Goal: Transaction & Acquisition: Purchase product/service

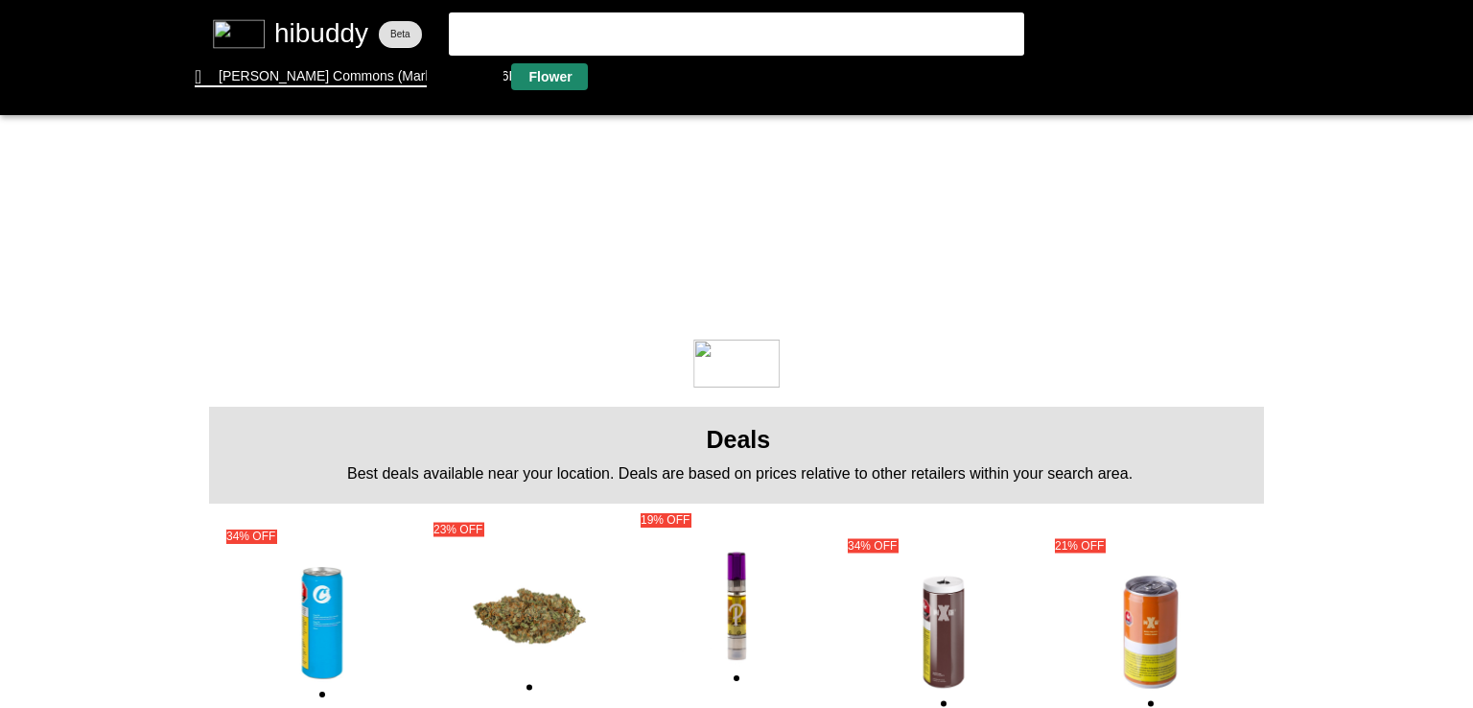
click at [558, 87] on flt-glass-pane at bounding box center [736, 354] width 1473 height 708
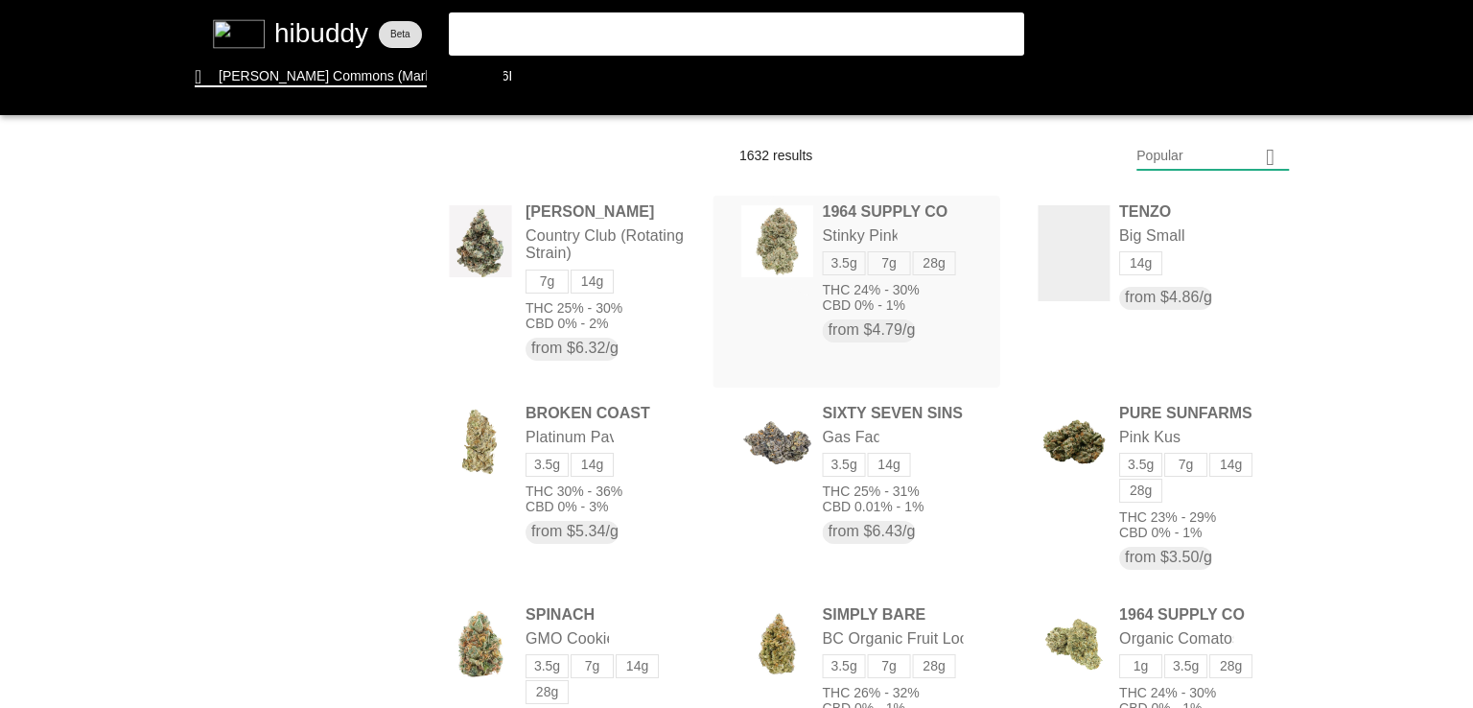
click at [821, 227] on flt-glass-pane at bounding box center [736, 354] width 1473 height 708
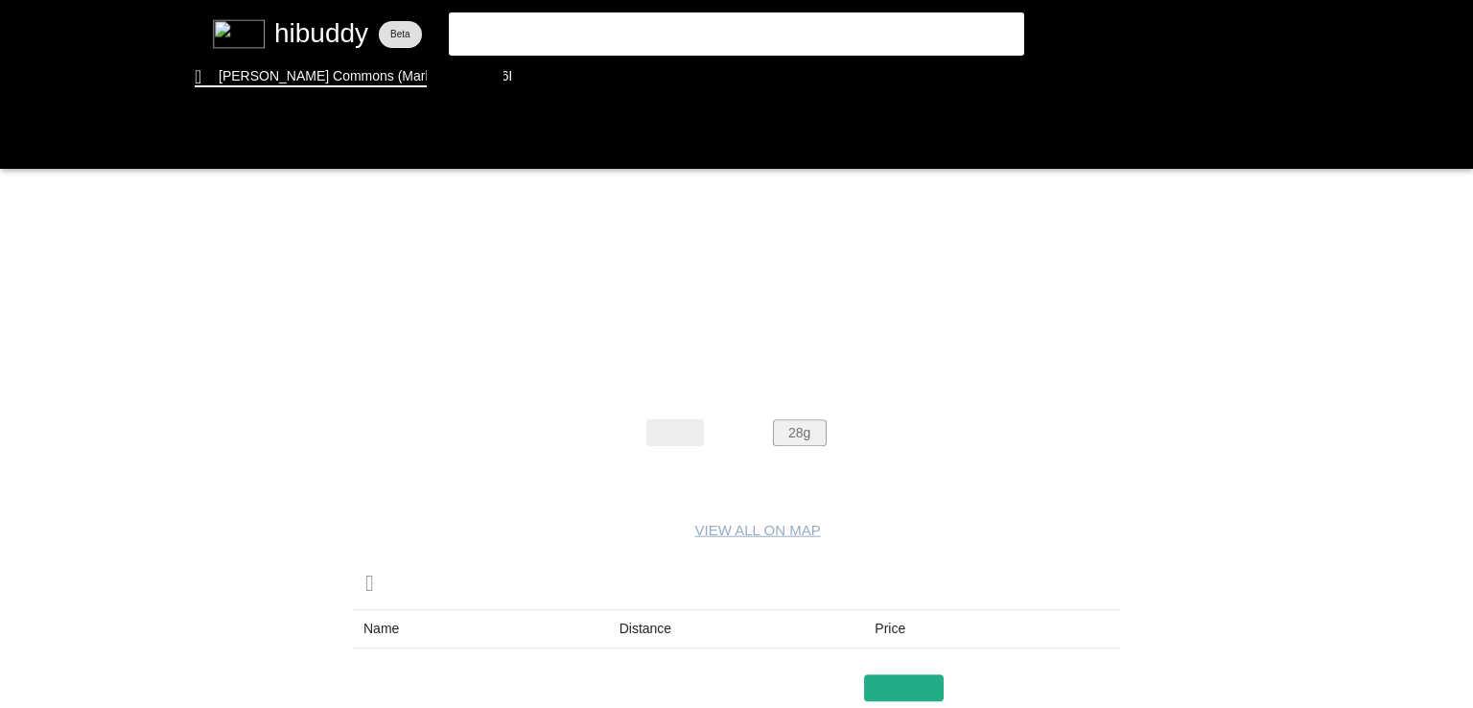
click at [789, 427] on flt-glass-pane at bounding box center [736, 354] width 1473 height 708
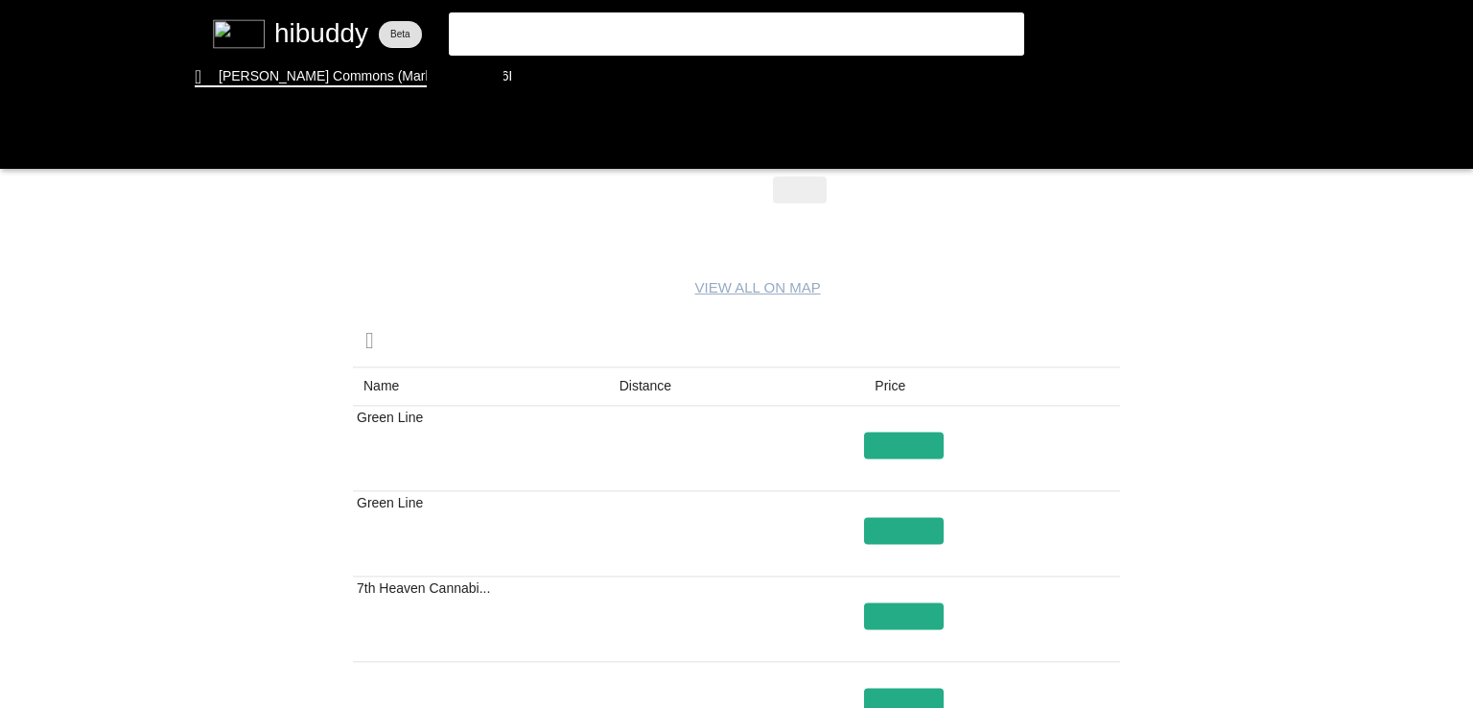
click at [655, 386] on flt-glass-pane at bounding box center [736, 354] width 1473 height 708
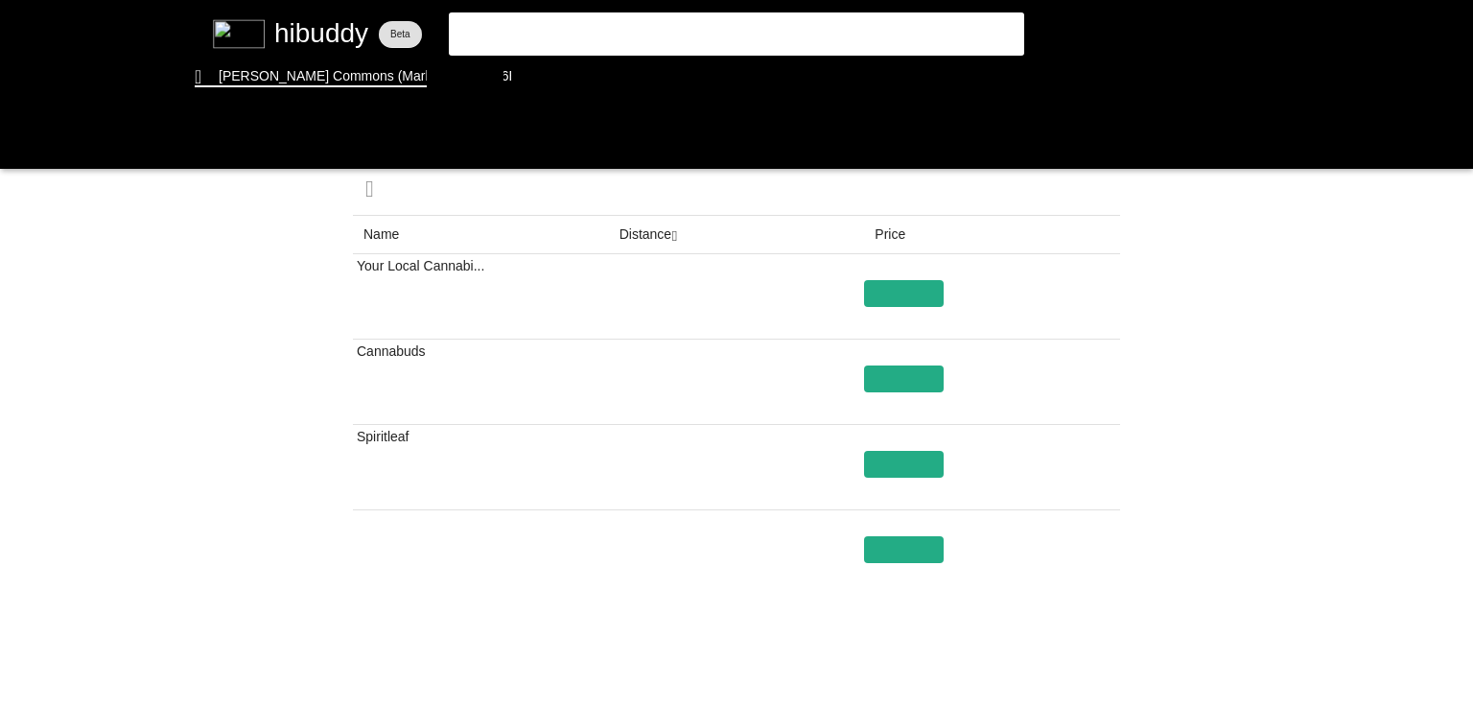
click at [628, 245] on flt-glass-pane at bounding box center [736, 354] width 1473 height 708
click at [901, 297] on flt-glass-pane at bounding box center [736, 354] width 1473 height 708
click at [1107, 673] on flt-glass-pane at bounding box center [736, 354] width 1473 height 708
click at [562, 66] on flt-glass-pane at bounding box center [736, 354] width 1473 height 708
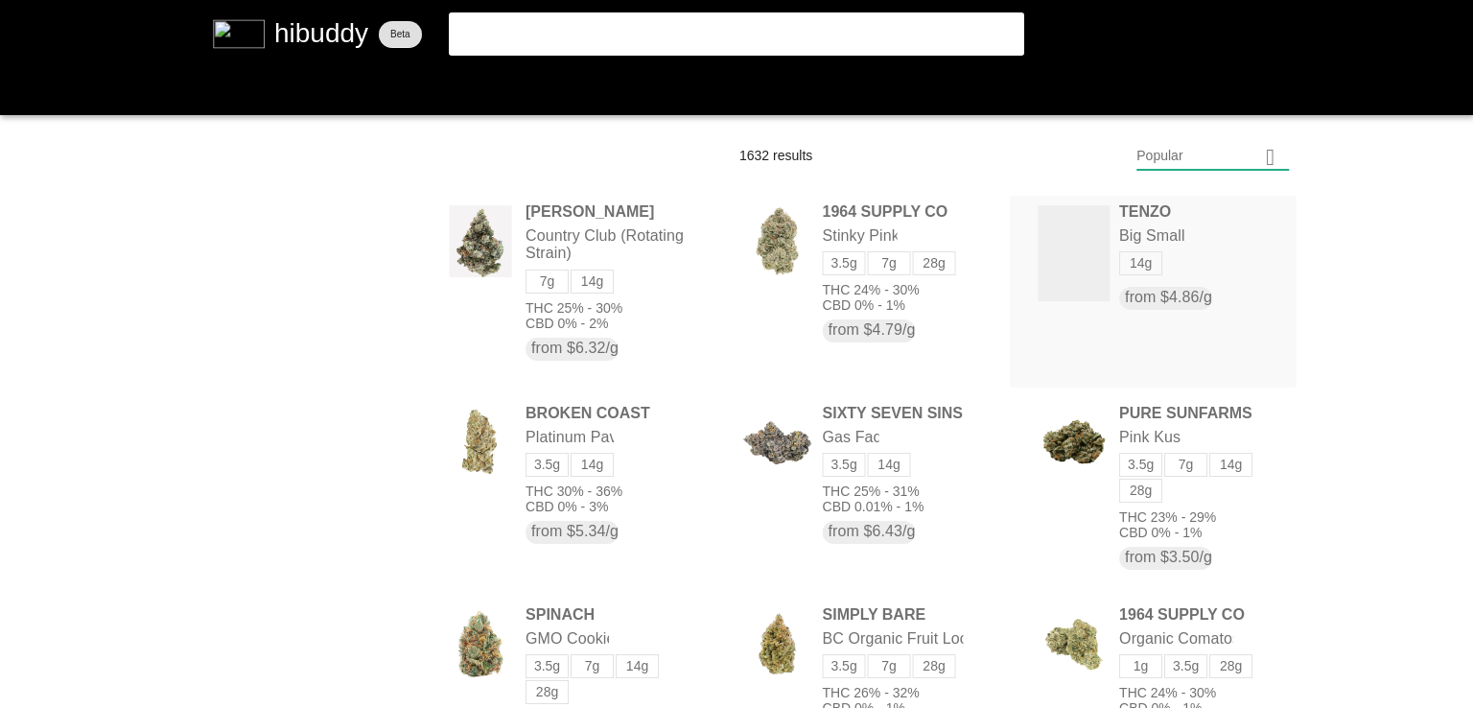
click at [1043, 235] on flt-glass-pane at bounding box center [736, 354] width 1473 height 708
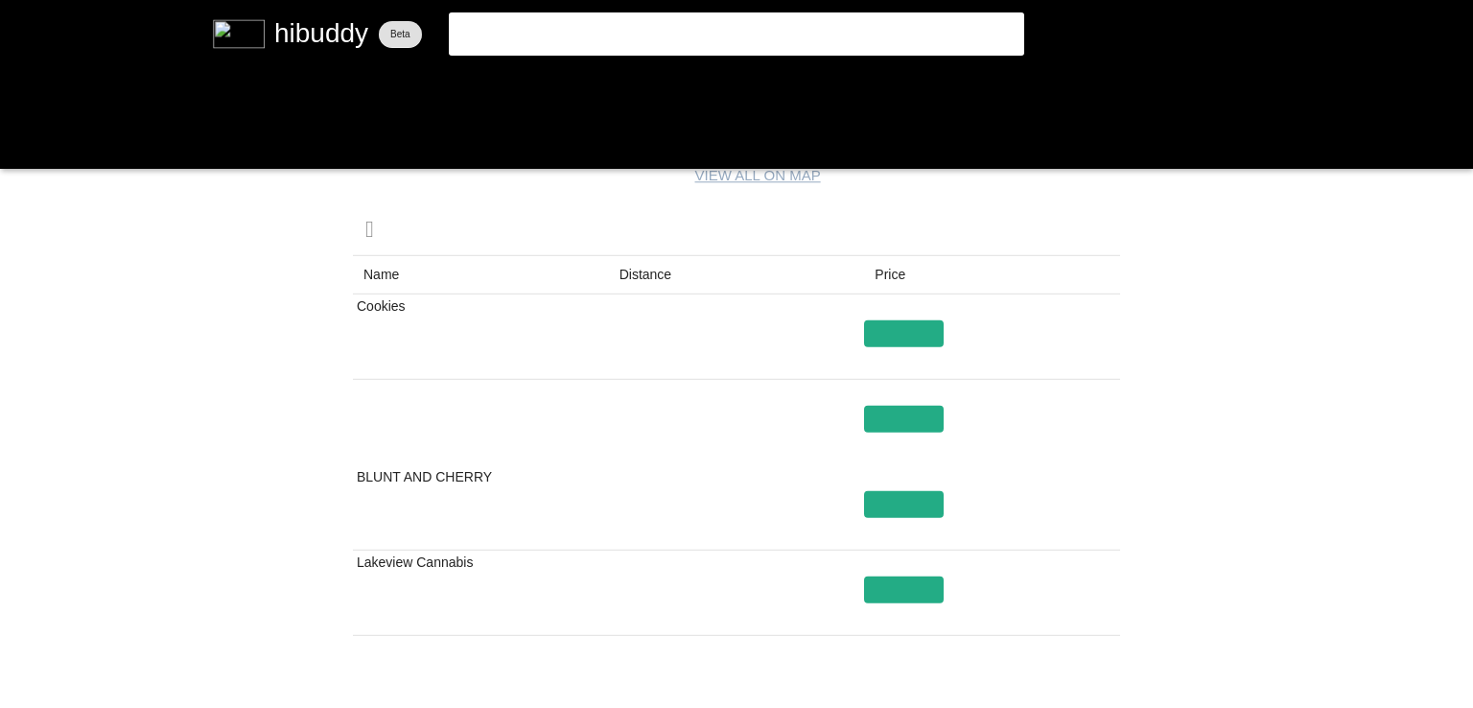
click at [637, 271] on flt-glass-pane at bounding box center [736, 354] width 1473 height 708
